Goal: Entertainment & Leisure: Consume media (video, audio)

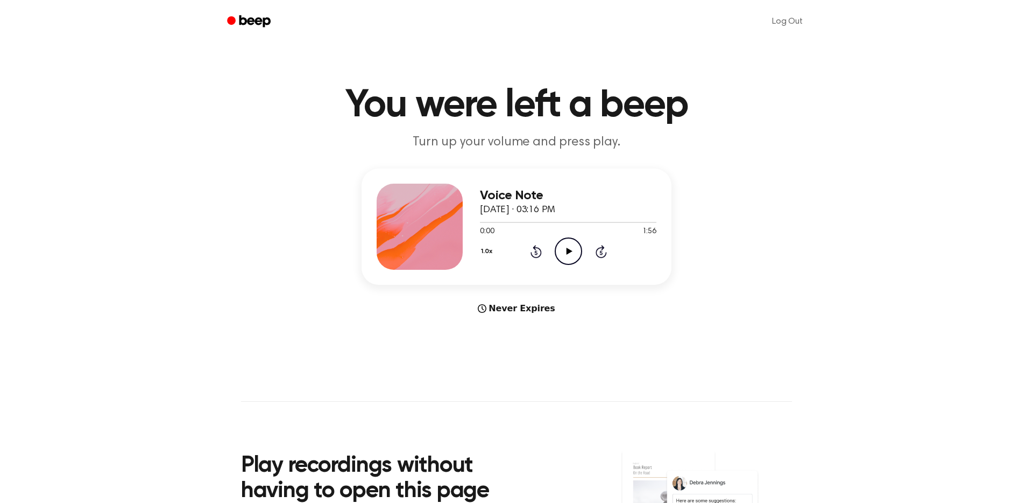
click at [567, 248] on icon at bounding box center [569, 251] width 6 height 7
click at [567, 248] on icon at bounding box center [568, 251] width 5 height 7
click at [534, 302] on div "Never Expires" at bounding box center [517, 308] width 310 height 13
click at [509, 302] on div "Never Expires" at bounding box center [517, 308] width 310 height 13
click at [564, 241] on icon "Play Audio" at bounding box center [568, 250] width 27 height 27
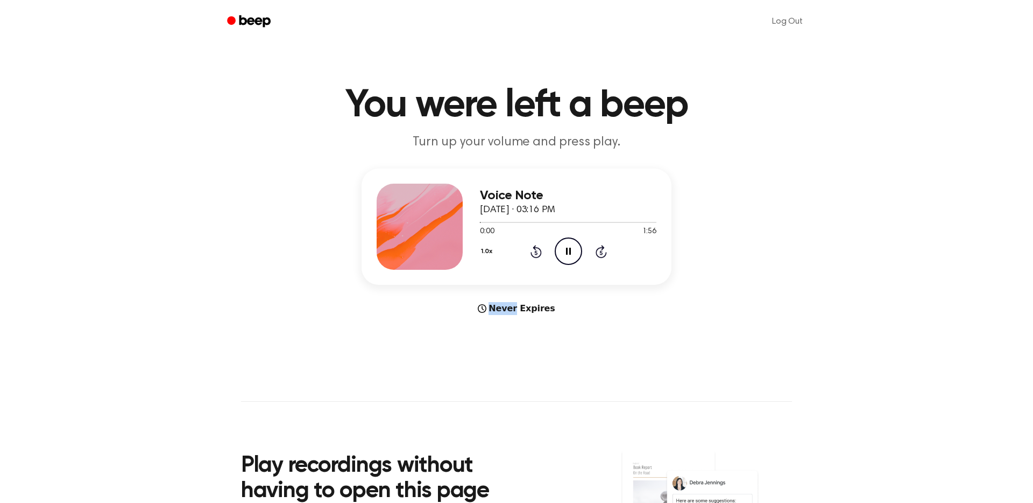
click at [564, 241] on icon "Pause Audio" at bounding box center [568, 250] width 27 height 27
click at [340, 299] on main "You were left a beep Turn up your volume and press play. Voice Note September 6…" at bounding box center [516, 321] width 1033 height 643
click at [604, 124] on header "You were left a beep Turn up your volume and press play." at bounding box center [516, 118] width 1007 height 65
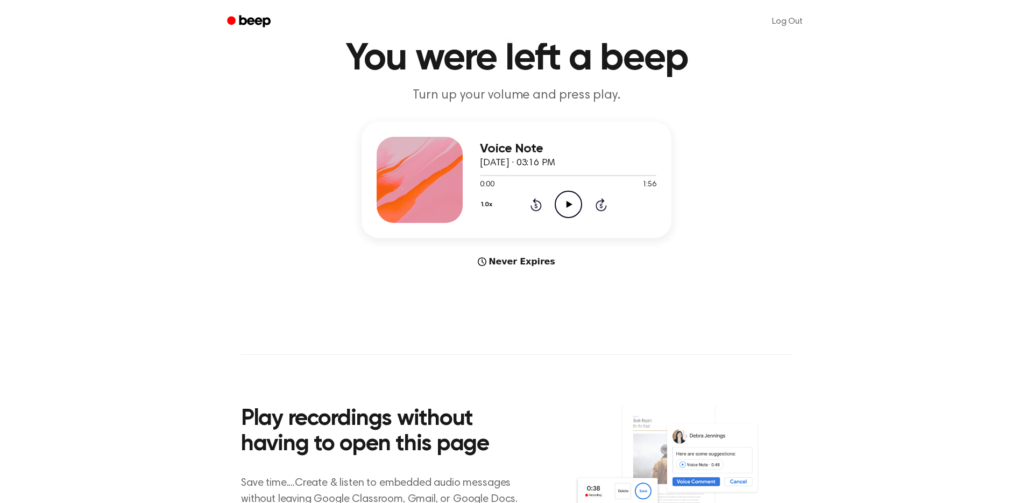
scroll to position [47, 0]
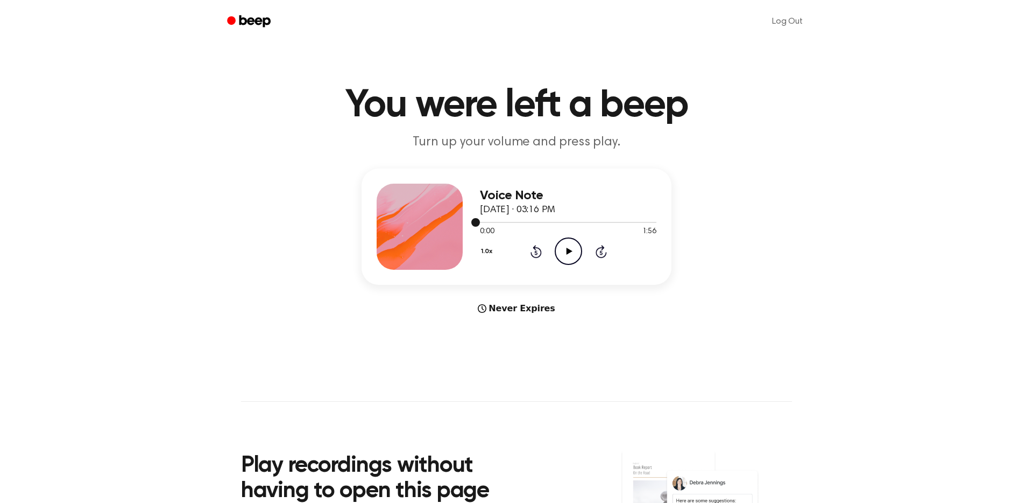
click at [636, 217] on div at bounding box center [568, 221] width 177 height 9
drag, startPoint x: 636, startPoint y: 203, endPoint x: 672, endPoint y: 203, distance: 36.1
click at [672, 203] on div "Voice Note September 6, 2025 · 03:16 PM 1:47 1:56 Your browser does not support…" at bounding box center [516, 241] width 1007 height 146
drag, startPoint x: 637, startPoint y: 206, endPoint x: 664, endPoint y: 206, distance: 26.9
click at [664, 206] on div "Voice Note September 6, 2025 · 03:16 PM 1:47 1:56 Your browser does not support…" at bounding box center [516, 241] width 1007 height 146
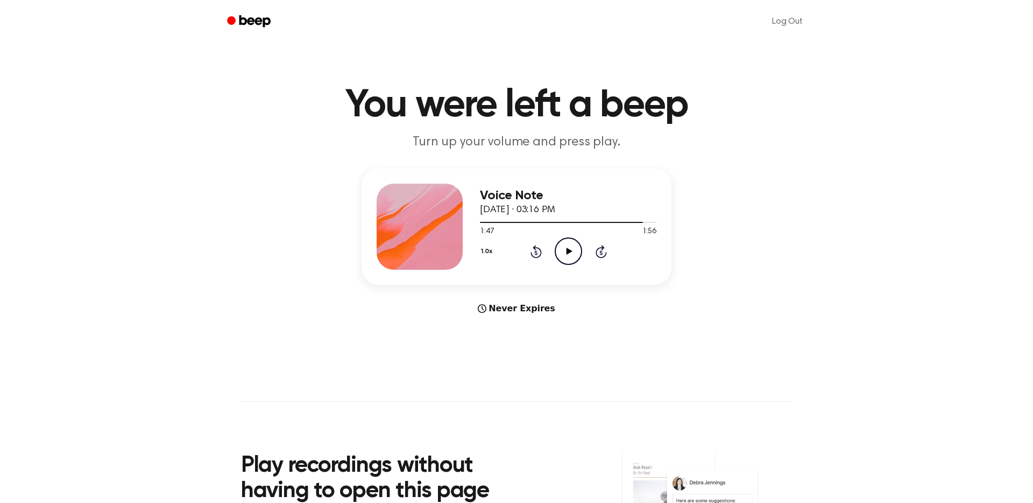
drag, startPoint x: 633, startPoint y: 207, endPoint x: 673, endPoint y: 207, distance: 39.8
click at [673, 207] on div "Voice Note September 6, 2025 · 03:16 PM 1:47 1:56 Your browser does not support…" at bounding box center [516, 241] width 1007 height 146
click at [603, 237] on div "1.0x Rewind 5 seconds Play Audio Skip 5 seconds" at bounding box center [568, 250] width 177 height 27
click at [602, 244] on icon "Skip 5 seconds" at bounding box center [601, 251] width 12 height 14
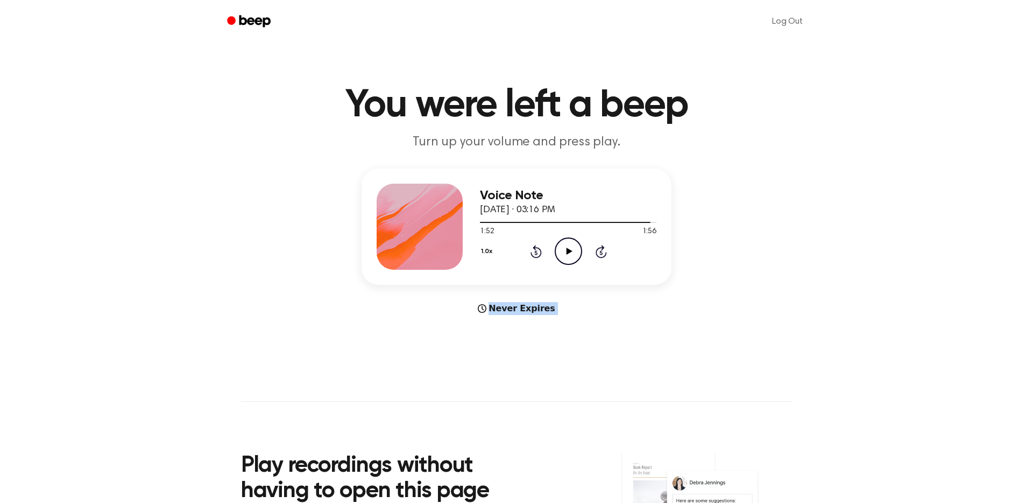
click at [602, 244] on icon "Skip 5 seconds" at bounding box center [601, 251] width 12 height 14
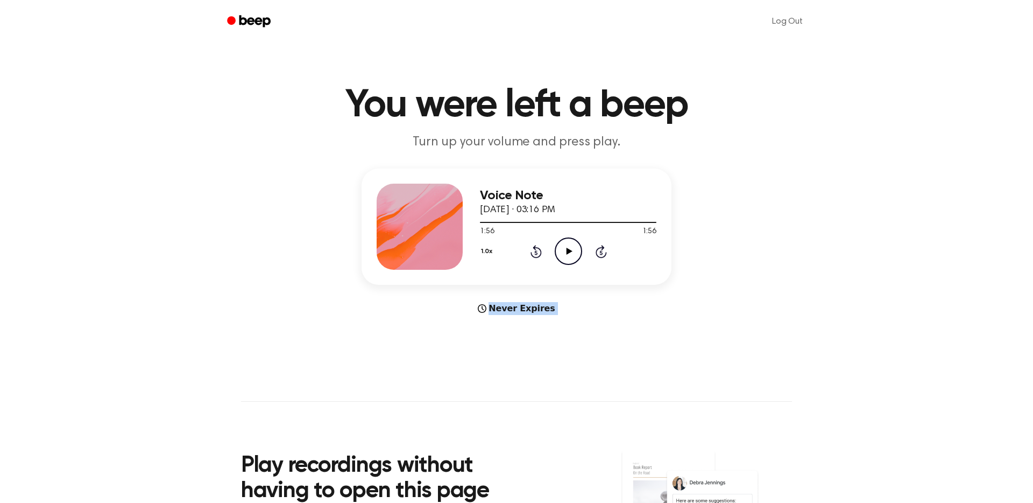
click at [602, 244] on icon "Skip 5 seconds" at bounding box center [601, 251] width 12 height 14
click at [602, 338] on main "You were left a beep Turn up your volume and press play. Voice Note September 6…" at bounding box center [516, 321] width 1033 height 643
click at [534, 302] on div "Never Expires" at bounding box center [517, 308] width 310 height 13
click at [561, 237] on icon "Play Audio" at bounding box center [568, 250] width 27 height 27
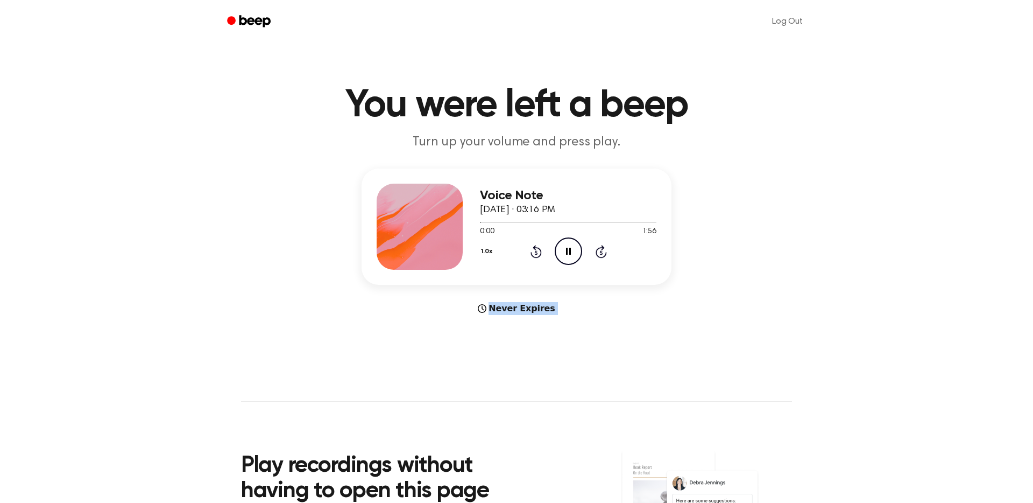
click at [561, 237] on icon "Pause Audio" at bounding box center [568, 250] width 27 height 27
click at [327, 195] on div "Voice Note September 6, 2025 · 03:16 PM 0:00 1:56 Your browser does not support…" at bounding box center [516, 241] width 1007 height 146
click at [758, 146] on main "You were left a beep Turn up your volume and press play. Voice Note September 6…" at bounding box center [516, 321] width 1033 height 643
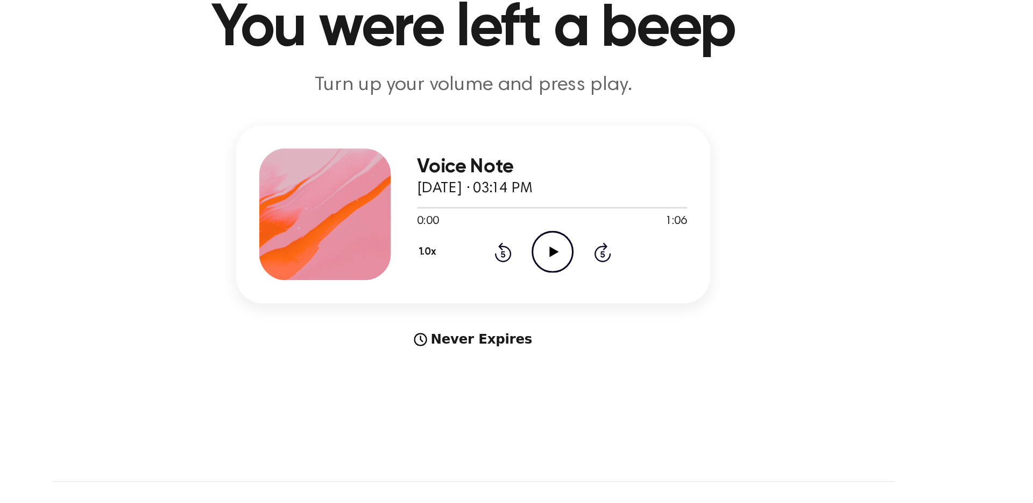
click at [601, 296] on main "You were left a beep Turn up your volume and press play. Voice Note [DATE] · 03…" at bounding box center [516, 321] width 1033 height 643
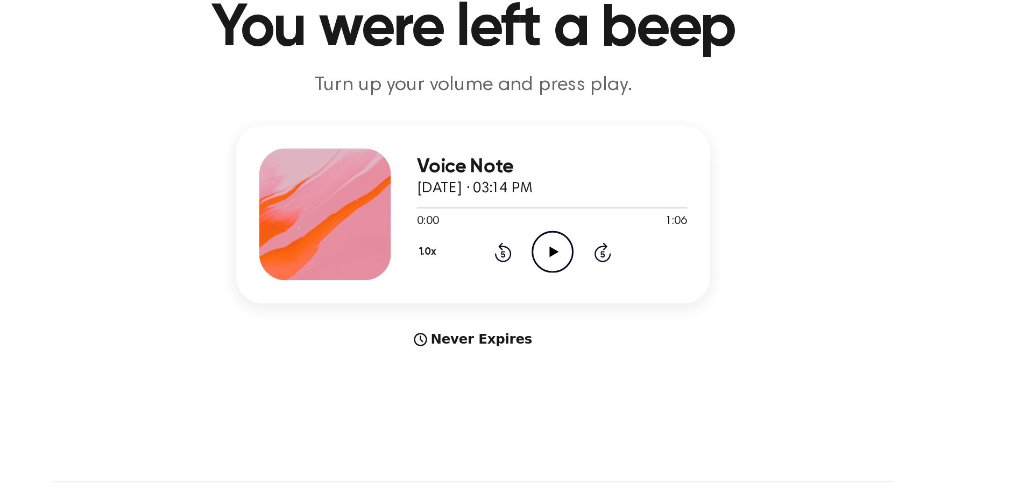
click at [601, 296] on main "You were left a beep Turn up your volume and press play. Voice Note [DATE] · 03…" at bounding box center [516, 321] width 1033 height 643
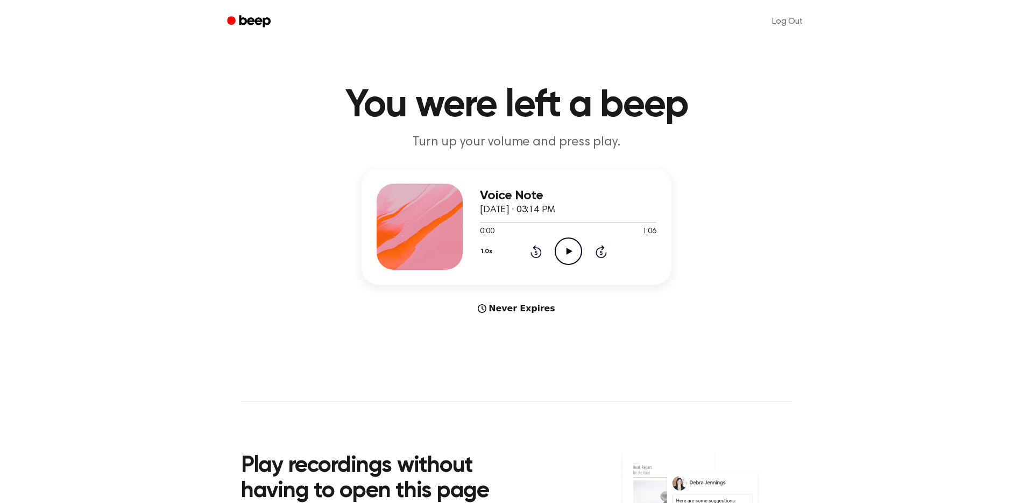
click at [732, 257] on div "Voice Note [DATE] · 03:14 PM 0:00 1:06 Your browser does not support the [objec…" at bounding box center [516, 241] width 1007 height 146
click at [768, 219] on div "Voice Note [DATE] · 03:14 PM 0:00 1:06 Your browser does not support the [objec…" at bounding box center [516, 241] width 1007 height 146
click at [442, 223] on div at bounding box center [420, 227] width 86 height 86
drag, startPoint x: 500, startPoint y: 177, endPoint x: 660, endPoint y: 208, distance: 162.9
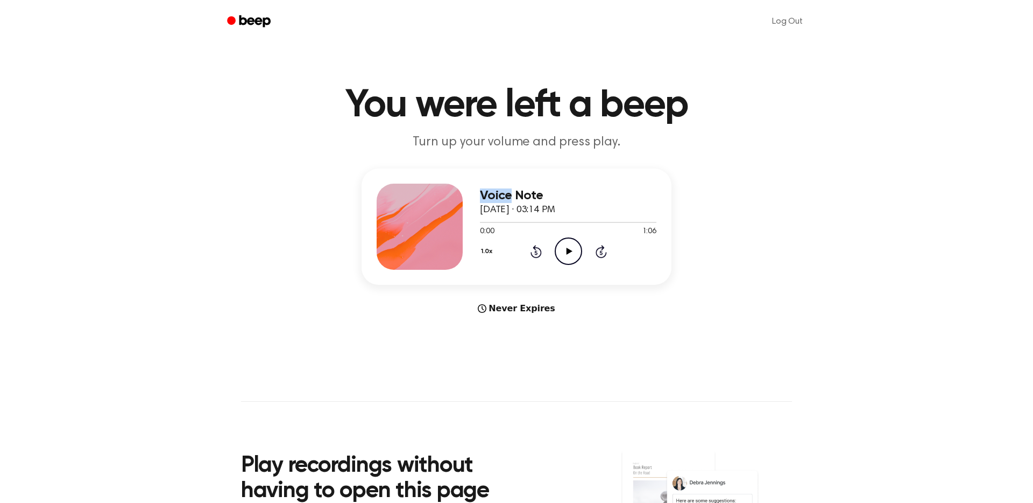
click at [660, 208] on div "Voice Note [DATE] · 03:14 PM 0:00 1:06 Your browser does not support the [objec…" at bounding box center [517, 226] width 310 height 116
click at [688, 224] on div "Voice Note [DATE] · 03:14 PM 0:00 1:06 Your browser does not support the [objec…" at bounding box center [516, 241] width 1007 height 146
click at [702, 222] on div "Voice Note [DATE] · 03:14 PM 0:00 1:06 Your browser does not support the [objec…" at bounding box center [516, 241] width 1007 height 146
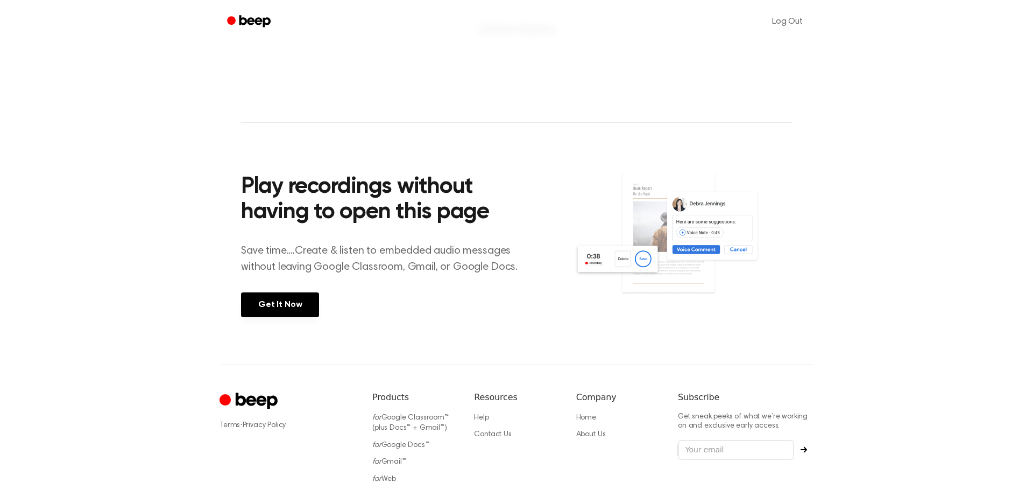
scroll to position [292, 0]
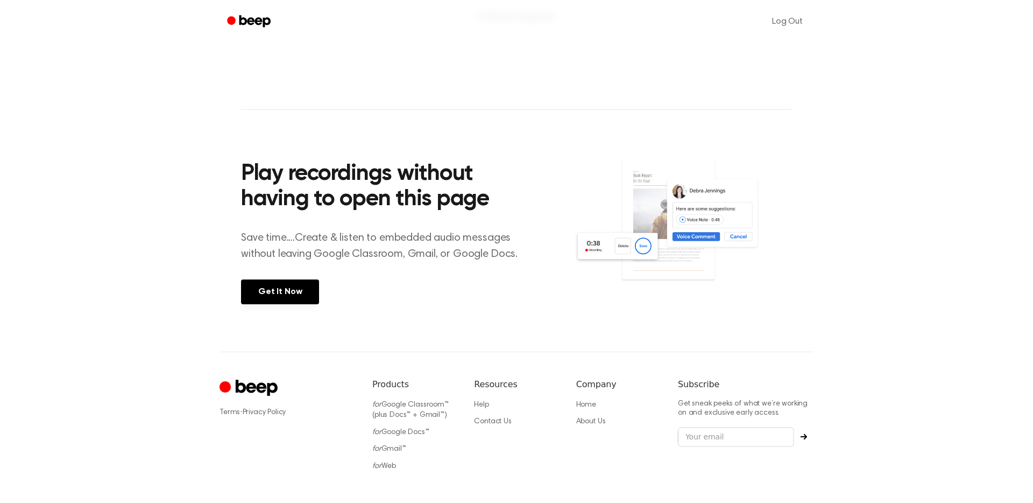
click at [552, 61] on main "You were left a beep Turn up your volume and press play. Voice Note [DATE] · 03…" at bounding box center [516, 29] width 1033 height 643
